Goal: Information Seeking & Learning: Learn about a topic

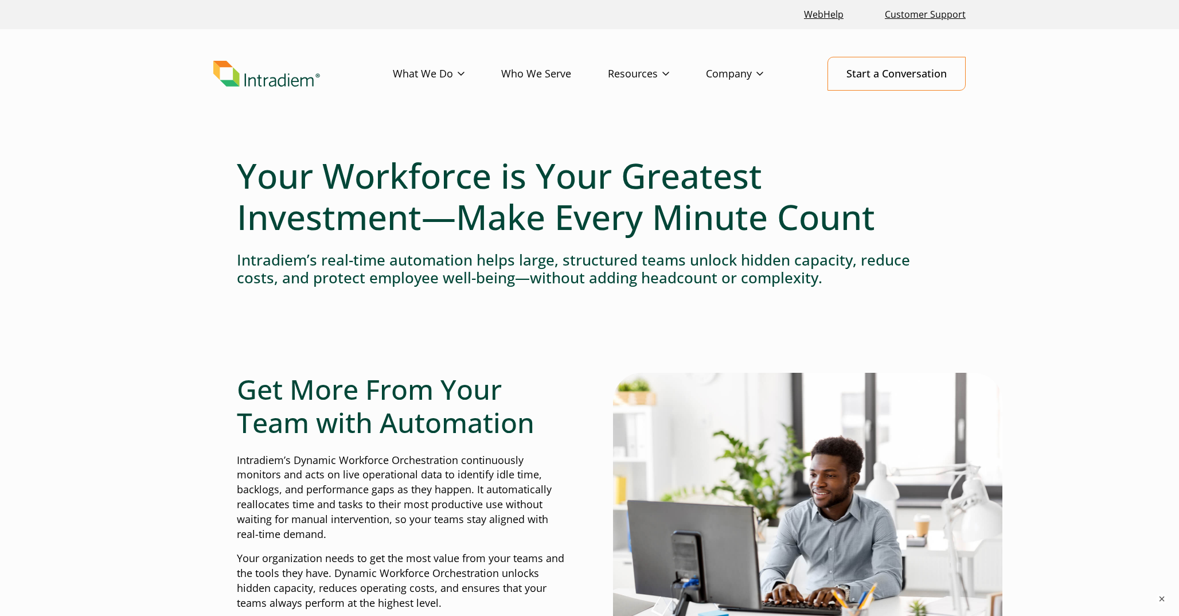
click at [736, 79] on link "Company" at bounding box center [753, 73] width 94 height 33
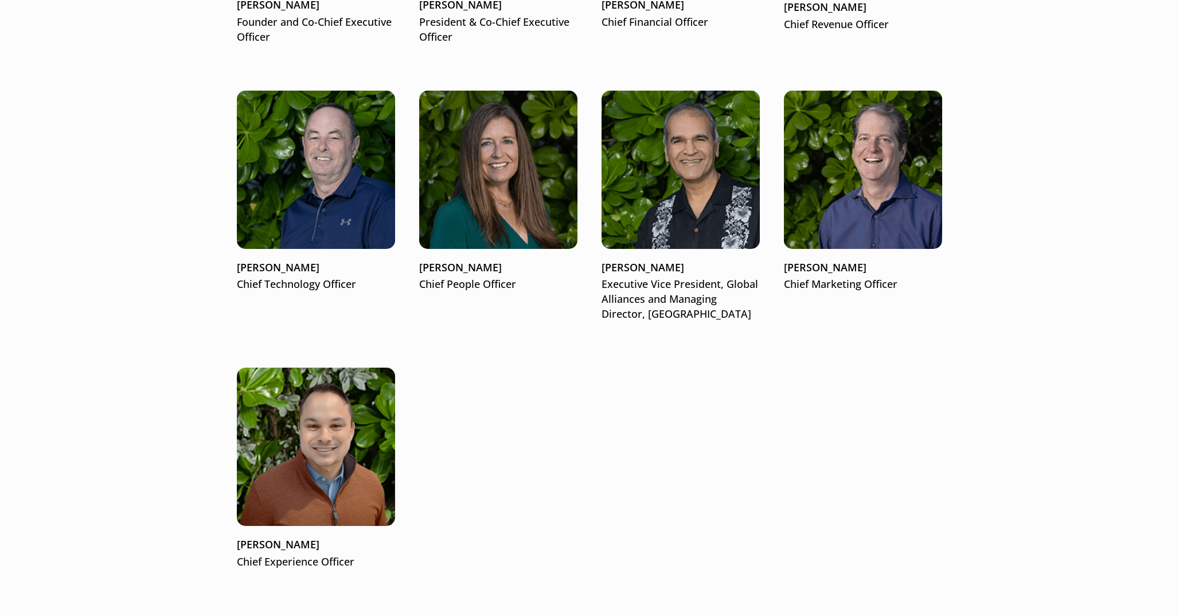
scroll to position [1714, 0]
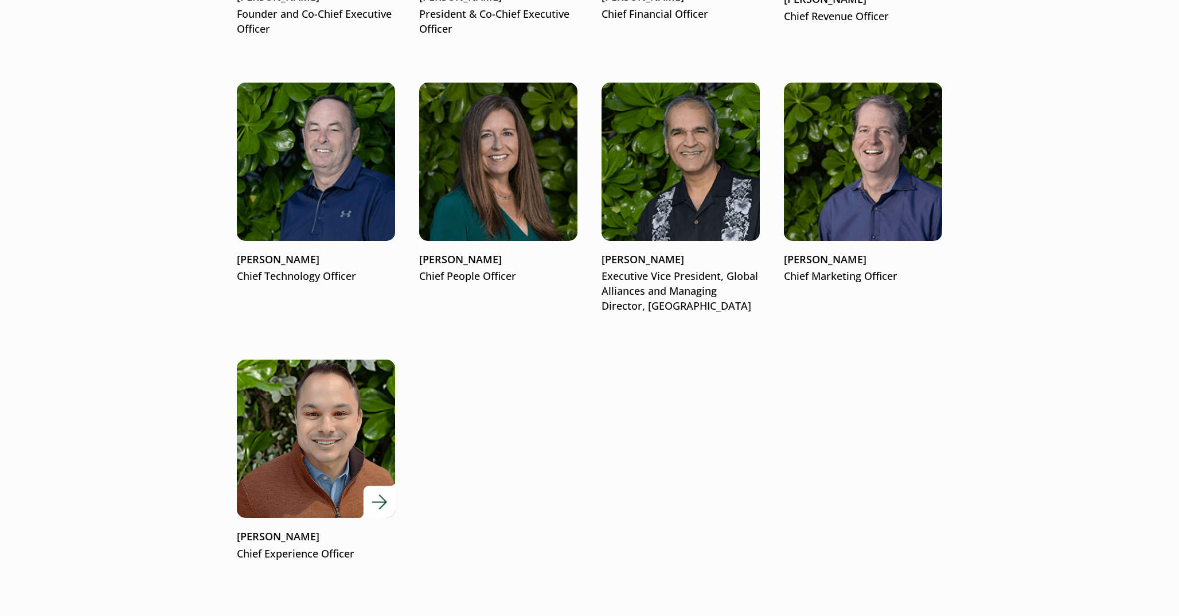
click at [344, 467] on img at bounding box center [316, 439] width 190 height 190
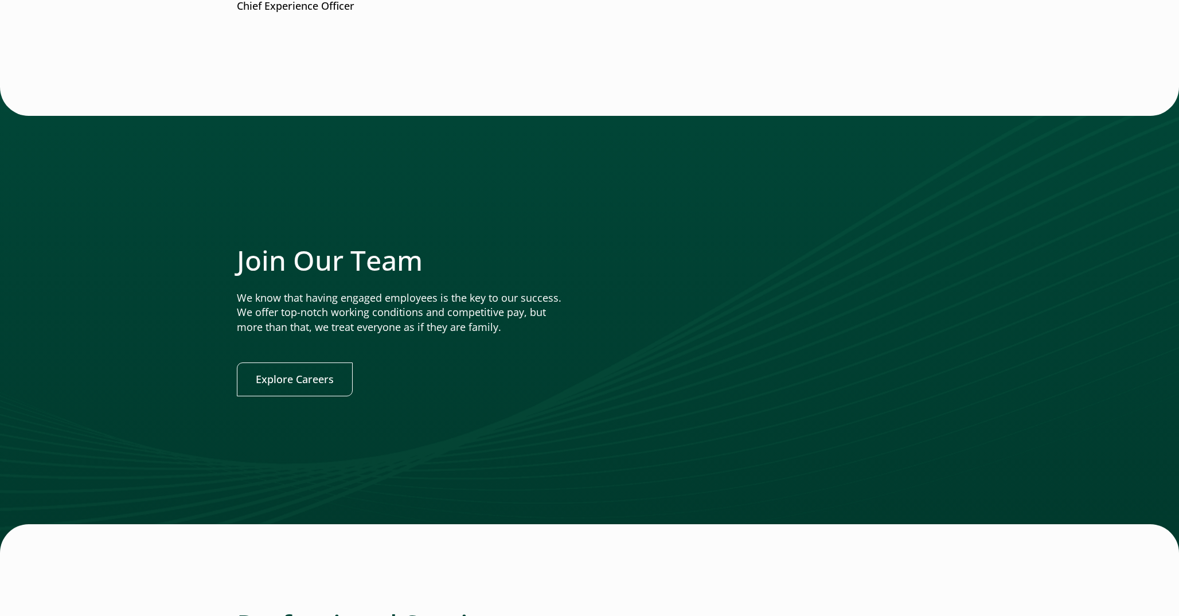
scroll to position [2312, 0]
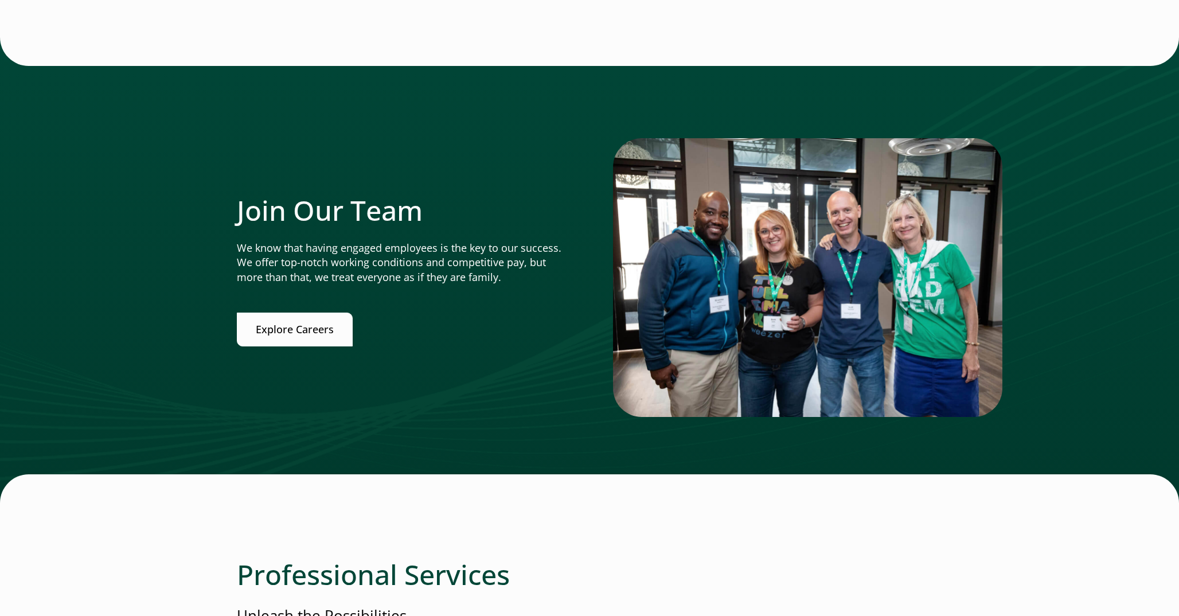
click at [323, 326] on link "Explore Careers" at bounding box center [295, 330] width 116 height 34
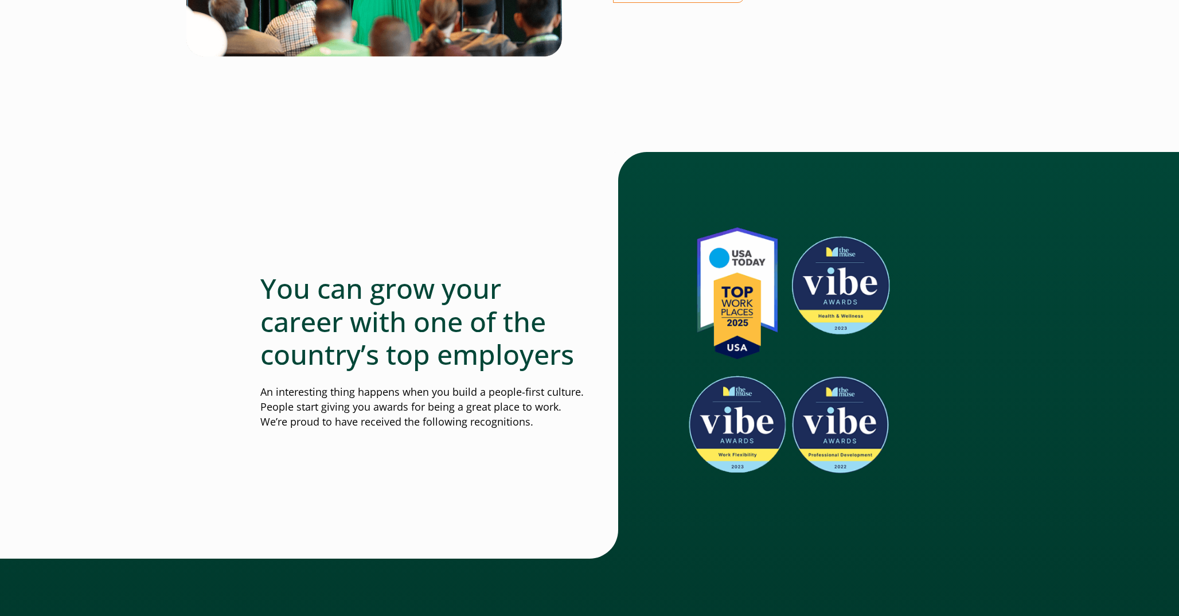
scroll to position [351, 0]
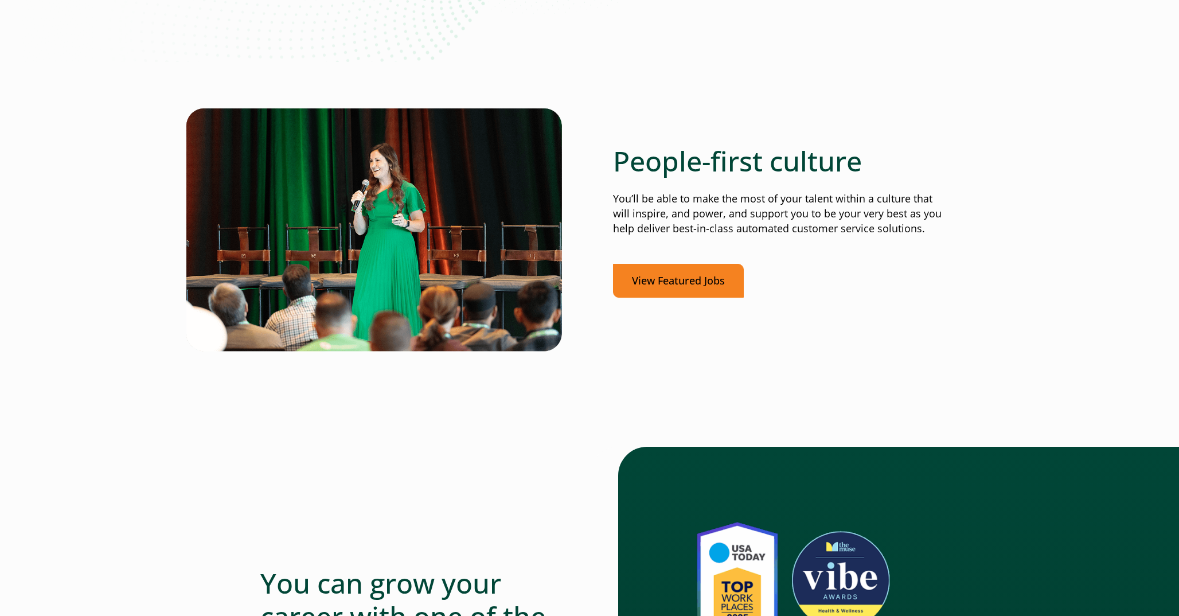
click at [722, 266] on link "View Featured Jobs" at bounding box center [678, 281] width 131 height 34
